Goal: Task Accomplishment & Management: Manage account settings

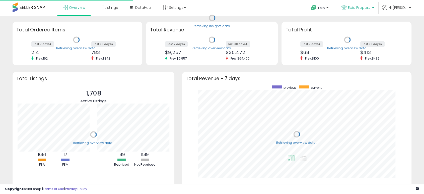
click at [356, 8] on span "Epic Proportions CA" at bounding box center [359, 7] width 23 height 5
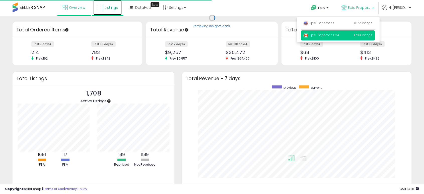
click at [102, 9] on icon at bounding box center [100, 8] width 7 height 7
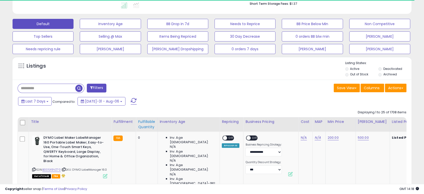
click at [143, 123] on div "Fulfillable Quantity" at bounding box center [146, 124] width 17 height 11
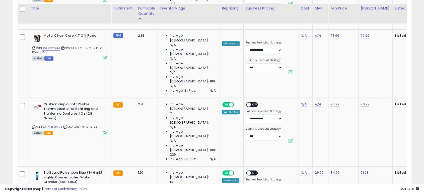
scroll to position [498, 0]
